Goal: Information Seeking & Learning: Find specific fact

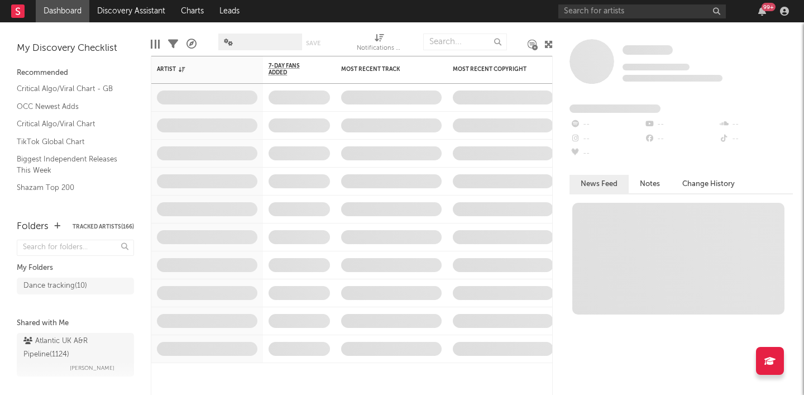
click at [596, 19] on div "99 +" at bounding box center [675, 11] width 234 height 22
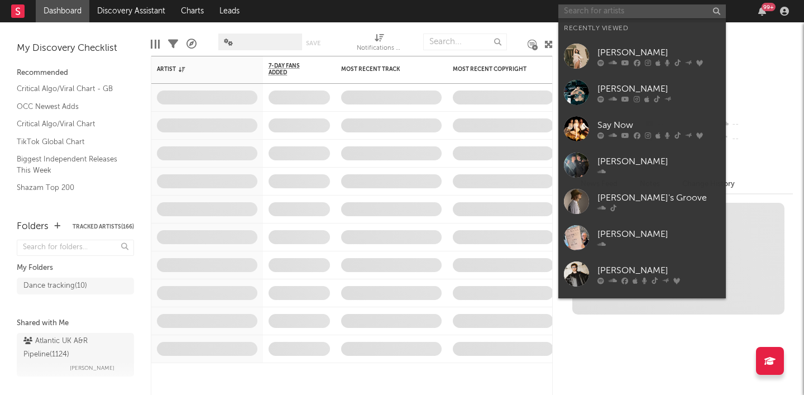
click at [585, 15] on input "text" at bounding box center [641, 11] width 167 height 14
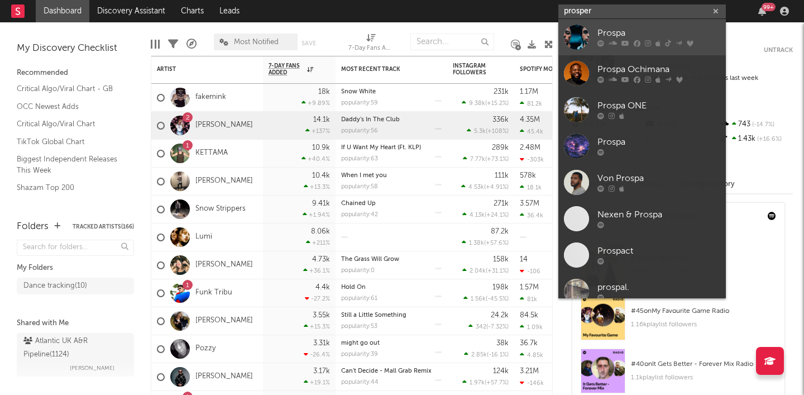
type input "prosper"
click at [662, 35] on div "Prospa" at bounding box center [658, 33] width 123 height 13
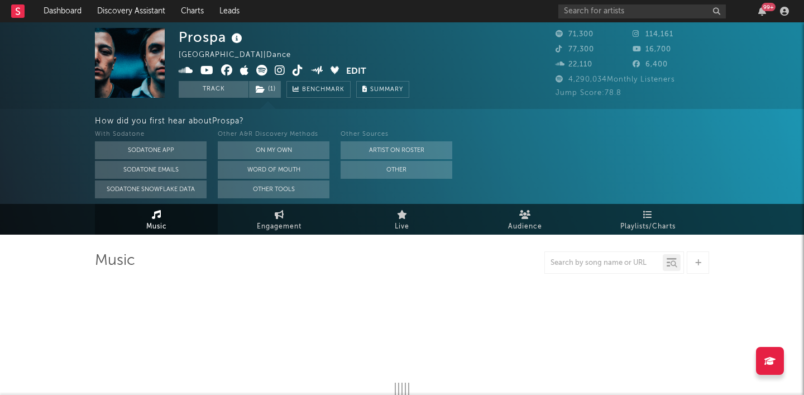
select select "6m"
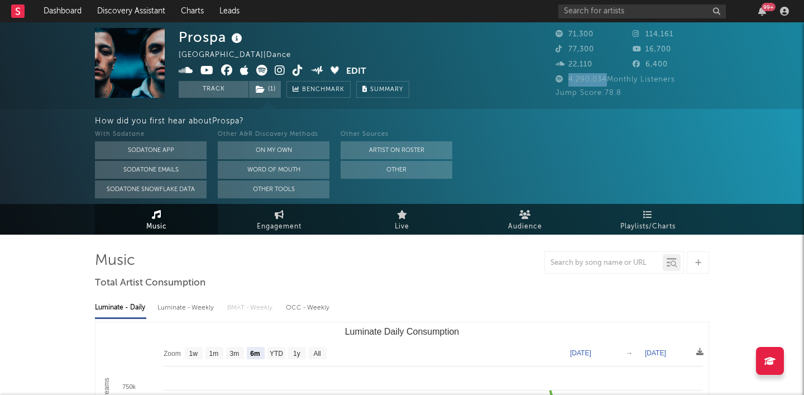
drag, startPoint x: 607, startPoint y: 80, endPoint x: 567, endPoint y: 79, distance: 40.2
click at [567, 79] on span "4,290,034 Monthly Listeners" at bounding box center [614, 79] width 119 height 7
copy span "4,290,034"
